Goal: Task Accomplishment & Management: Use online tool/utility

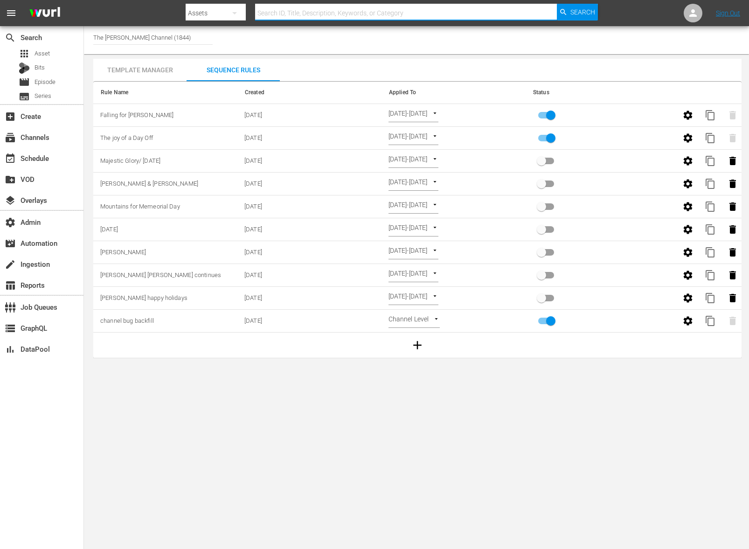
click at [213, 10] on div "Assets" at bounding box center [216, 13] width 60 height 26
click at [214, 37] on div "Channels" at bounding box center [215, 39] width 37 height 15
click at [294, 13] on input "text" at bounding box center [405, 13] width 301 height 22
type input "answermedia_pickletv_1"
click at [581, 10] on span "Search" at bounding box center [583, 12] width 25 height 17
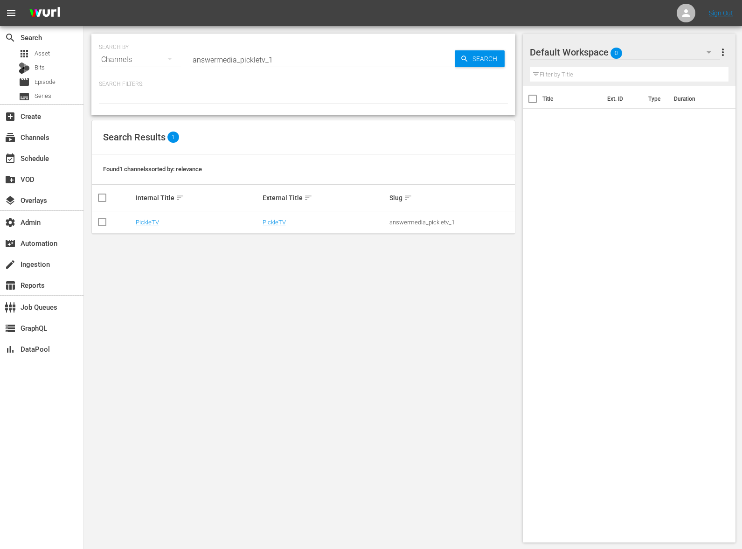
click at [273, 226] on td "PickleTV" at bounding box center [324, 222] width 127 height 22
click at [274, 224] on link "PickleTV" at bounding box center [274, 222] width 23 height 7
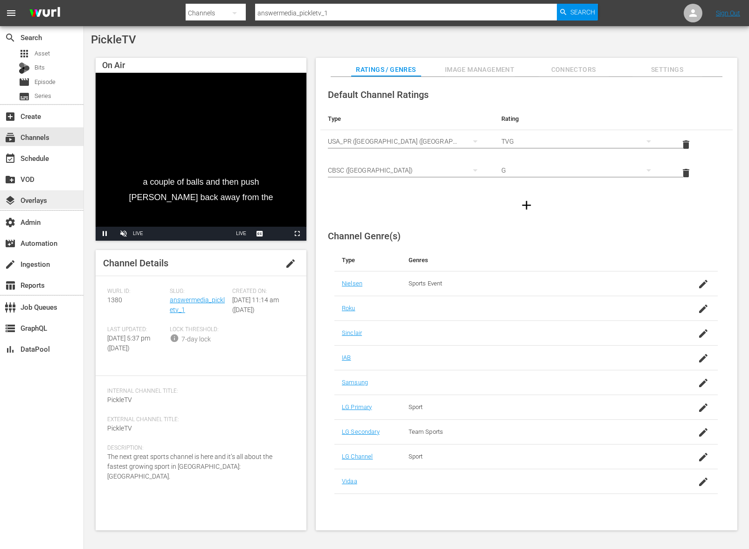
click at [44, 192] on div "layers Overlays" at bounding box center [42, 199] width 84 height 19
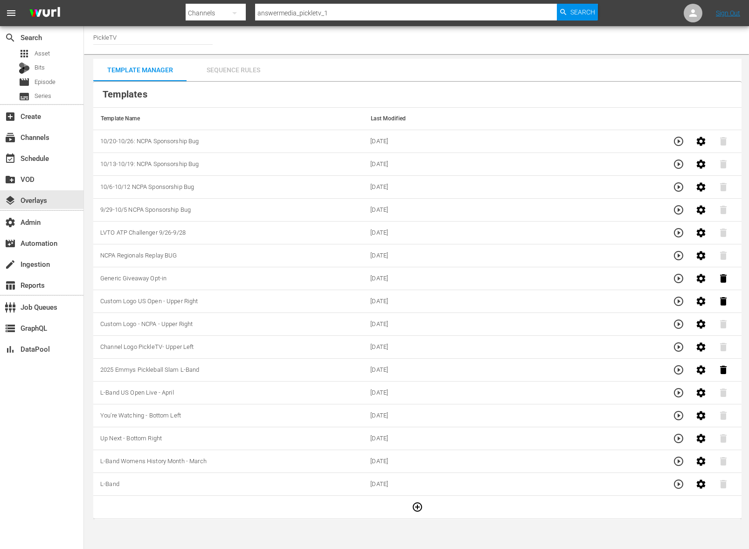
click at [215, 72] on div "Sequence Rules" at bounding box center [233, 70] width 93 height 22
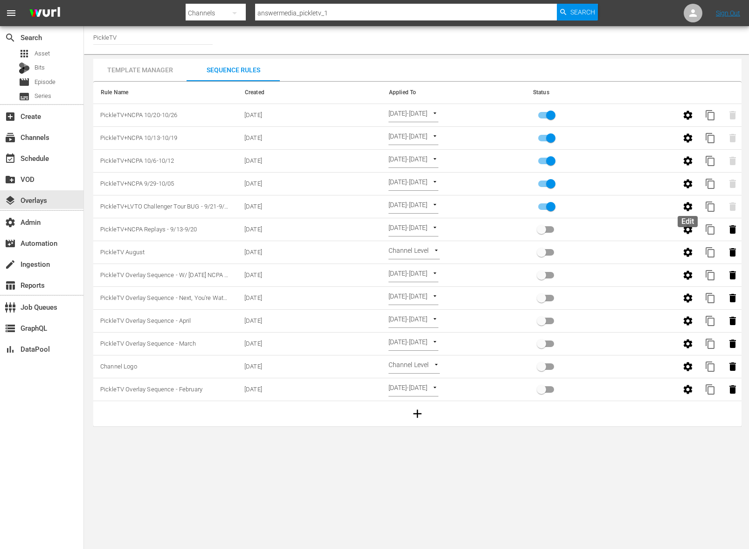
click at [687, 210] on icon "button" at bounding box center [687, 206] width 9 height 9
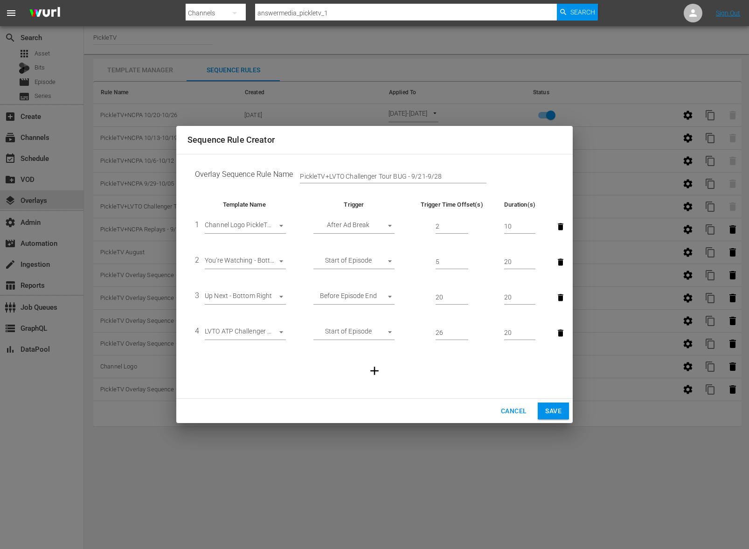
click at [510, 414] on span "Cancel" at bounding box center [514, 411] width 26 height 12
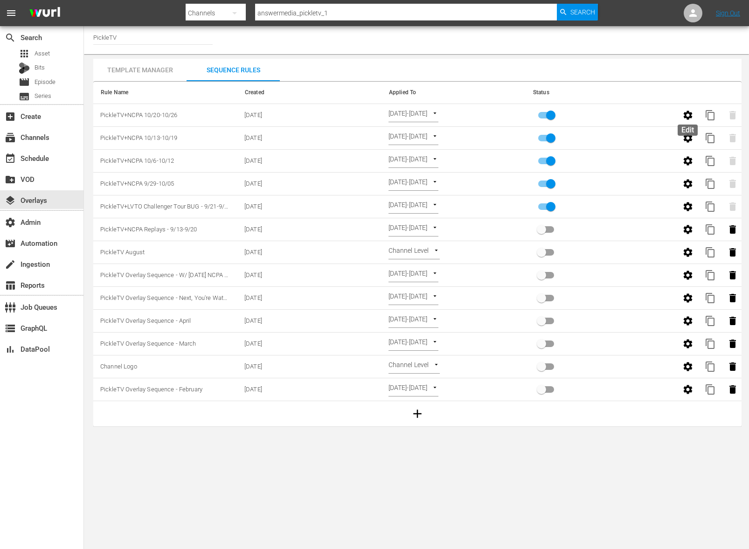
click at [684, 119] on icon "button" at bounding box center [688, 115] width 11 height 11
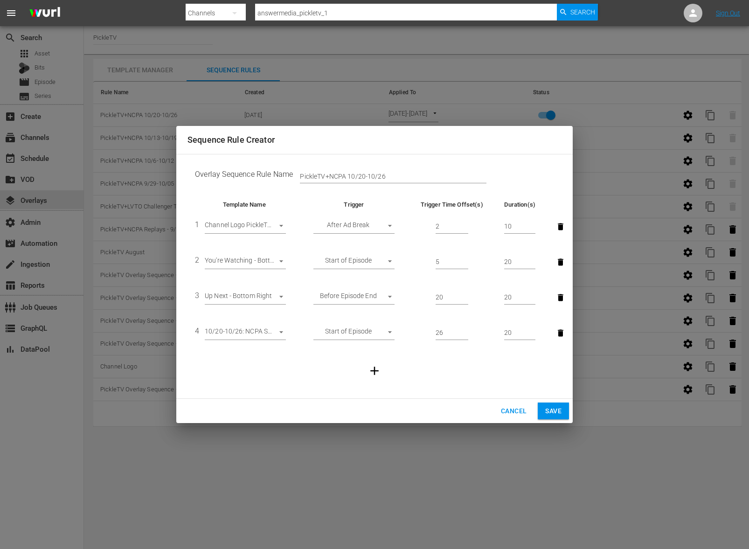
click at [498, 410] on button "Cancel" at bounding box center [514, 411] width 41 height 17
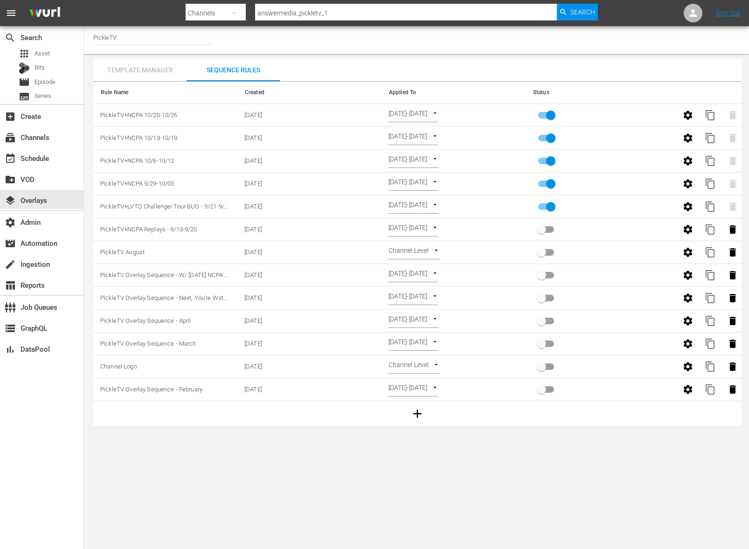
click at [139, 65] on div "Template Manager" at bounding box center [139, 70] width 93 height 22
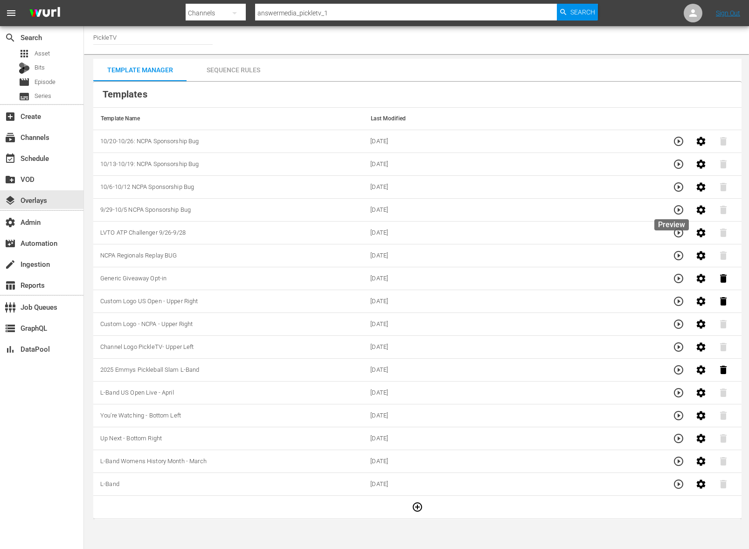
click at [676, 211] on icon "button" at bounding box center [678, 209] width 9 height 9
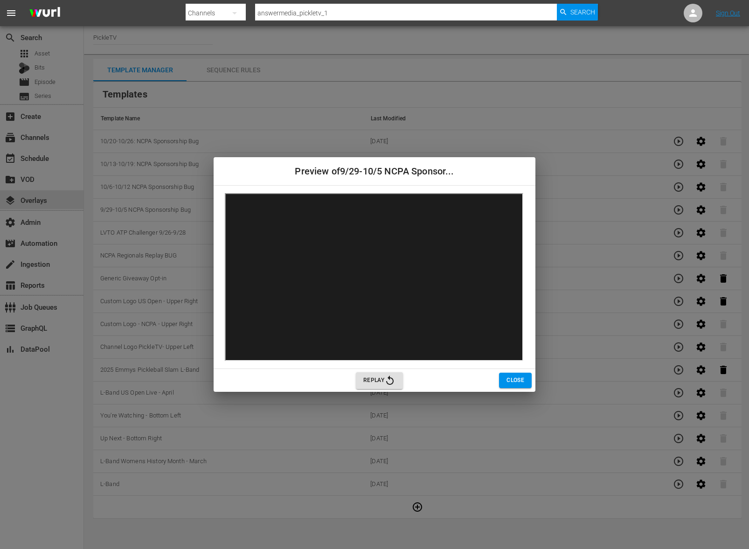
click at [512, 380] on span "Close" at bounding box center [516, 381] width 18 height 10
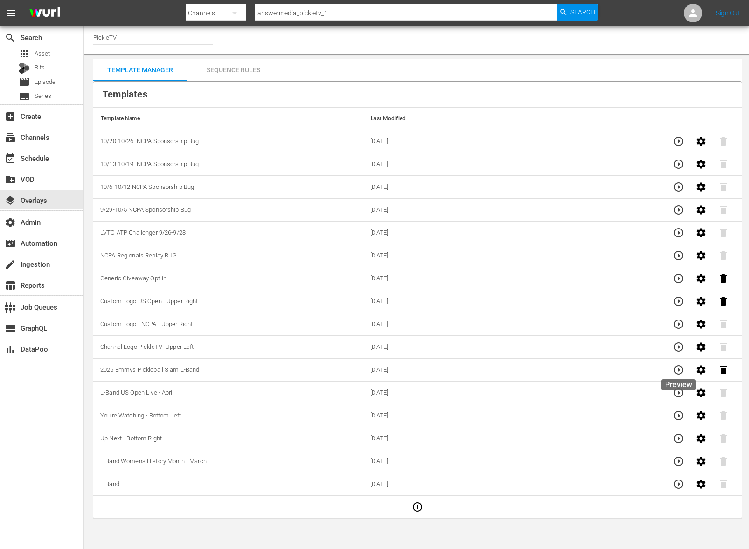
click at [673, 373] on icon "button" at bounding box center [678, 369] width 11 height 11
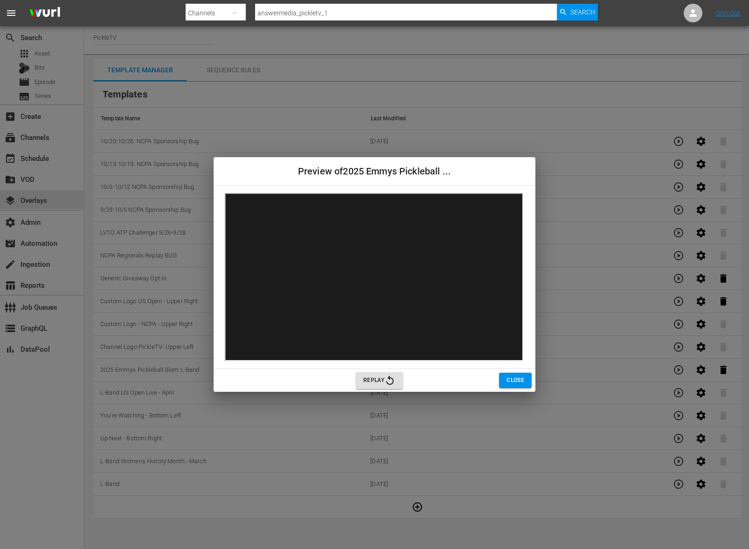
click at [516, 381] on span "Close" at bounding box center [516, 381] width 18 height 10
